Goal: Task Accomplishment & Management: Manage account settings

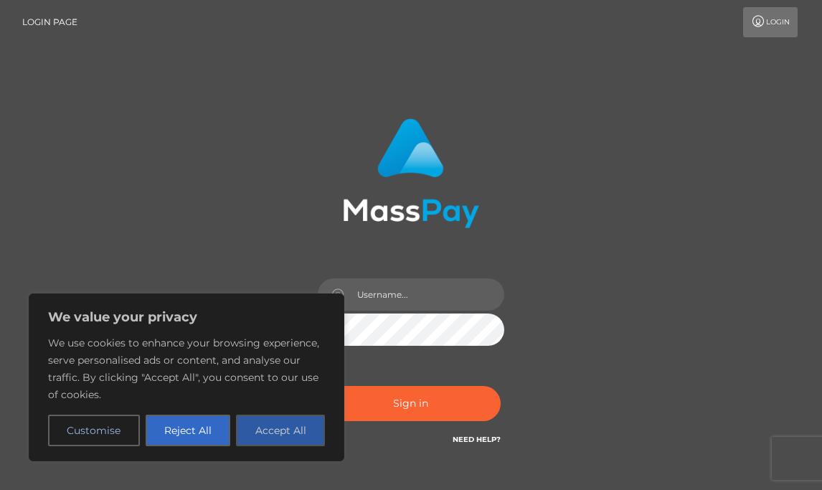
click at [280, 426] on button "Accept All" at bounding box center [280, 431] width 89 height 32
checkbox input "true"
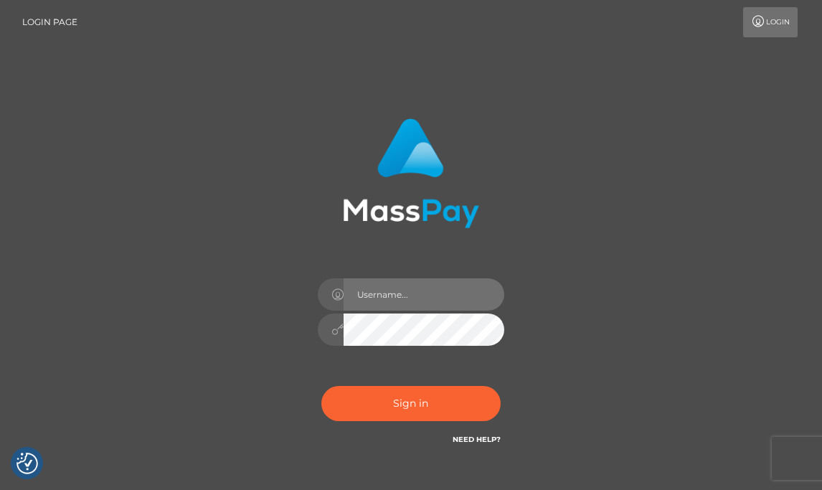
click at [403, 298] on input "text" at bounding box center [424, 294] width 161 height 32
click at [386, 303] on input "text" at bounding box center [424, 294] width 161 height 32
type input "[EMAIL_ADDRESS][DOMAIN_NAME]"
